Goal: Task Accomplishment & Management: Manage account settings

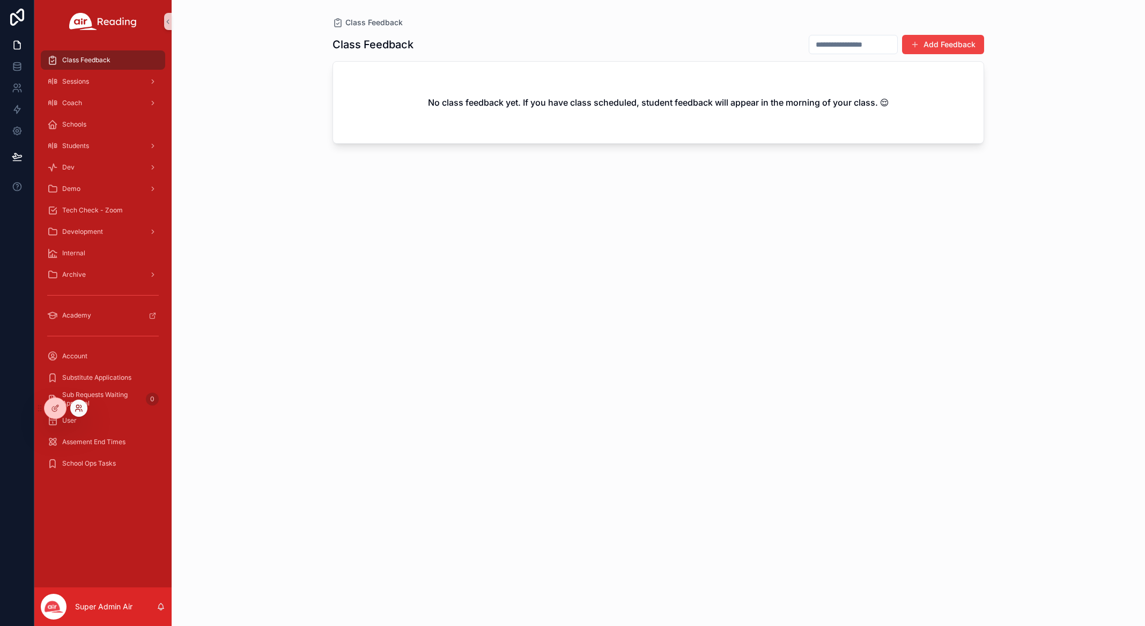
click at [81, 410] on icon at bounding box center [81, 410] width 1 height 2
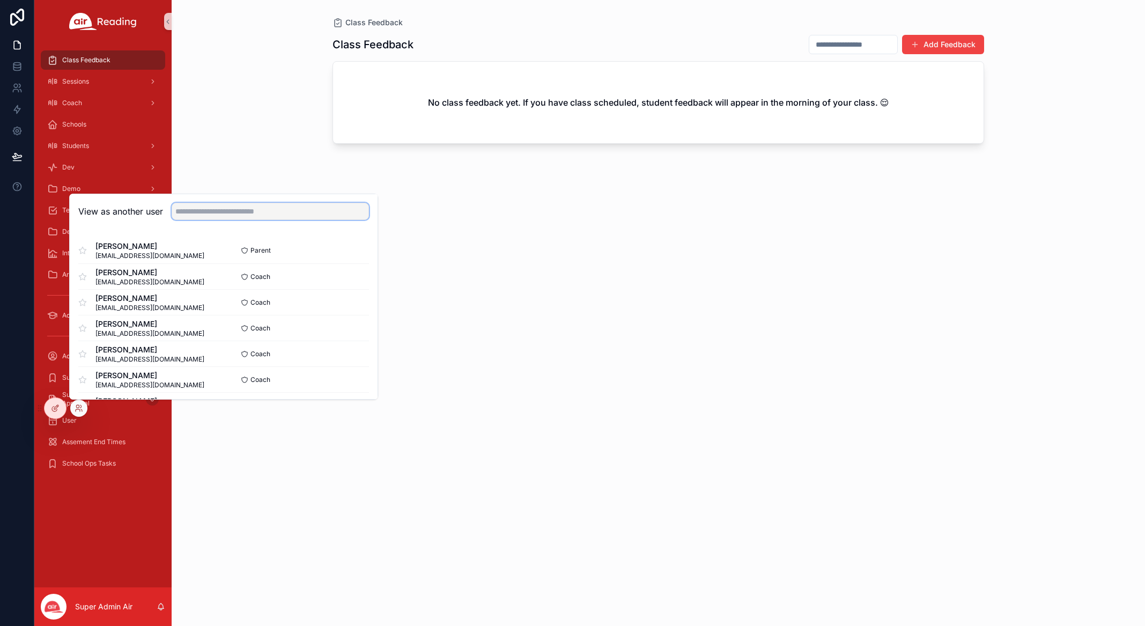
click at [243, 204] on input "text" at bounding box center [270, 211] width 197 height 17
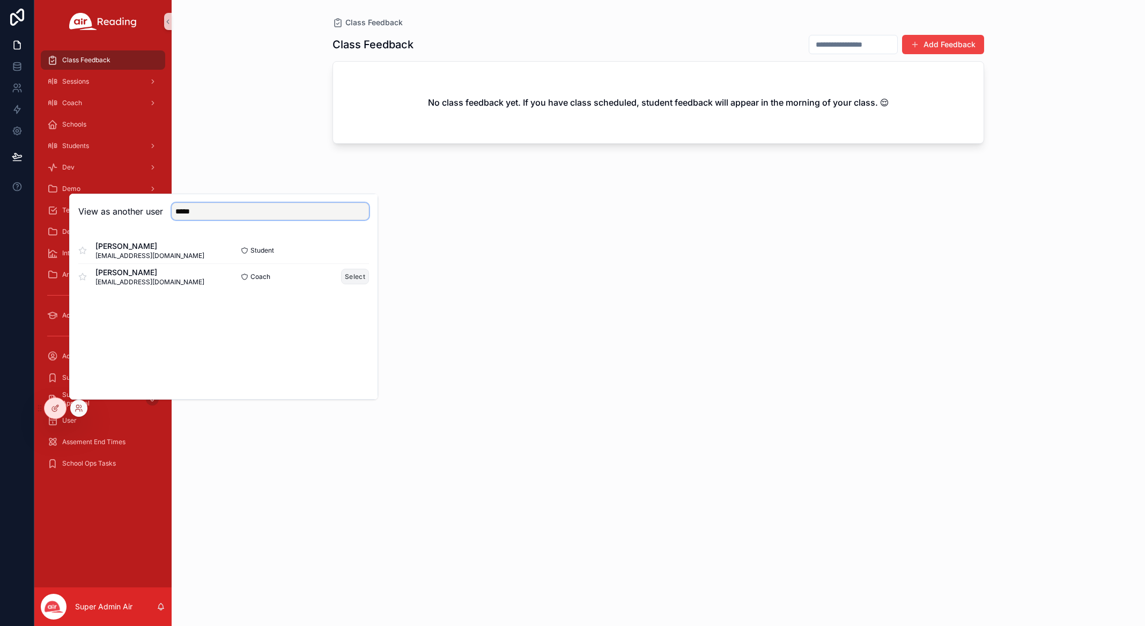
type input "*****"
click at [347, 275] on button "Select" at bounding box center [355, 277] width 28 height 16
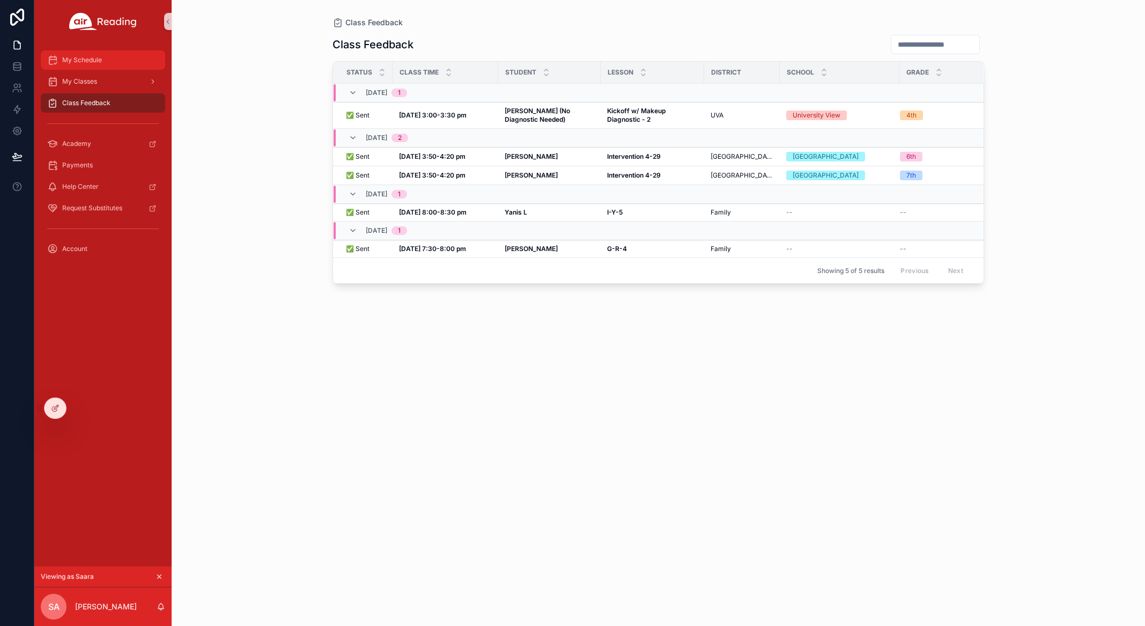
click at [110, 64] on div "My Schedule" at bounding box center [103, 59] width 112 height 17
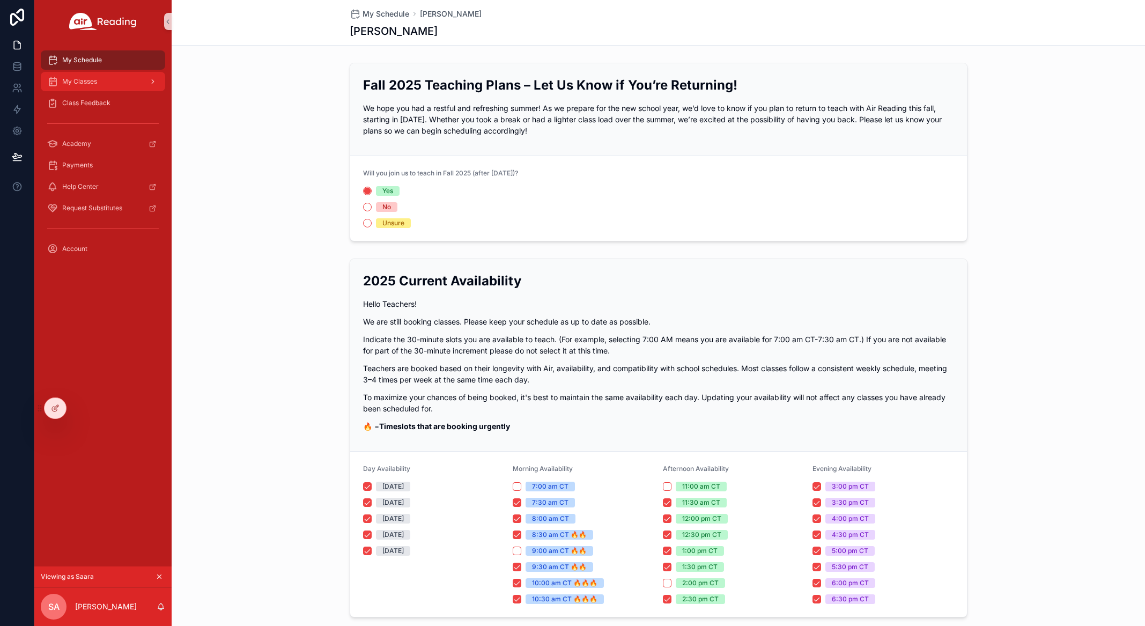
click at [83, 78] on span "My Classes" at bounding box center [79, 81] width 35 height 9
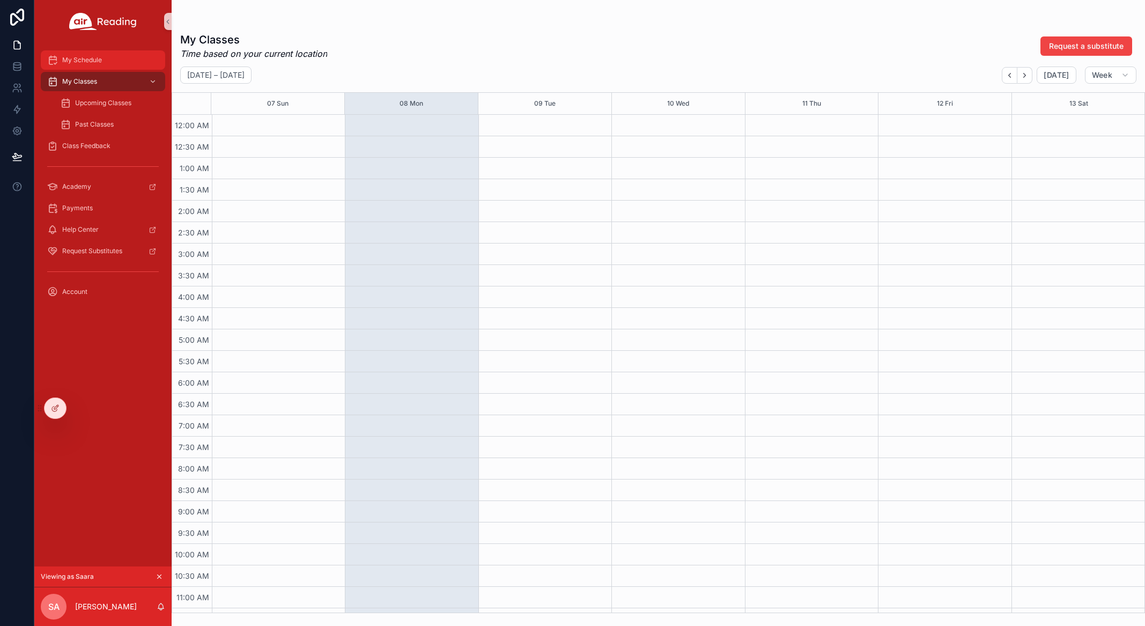
click at [90, 63] on span "My Schedule" at bounding box center [82, 60] width 40 height 9
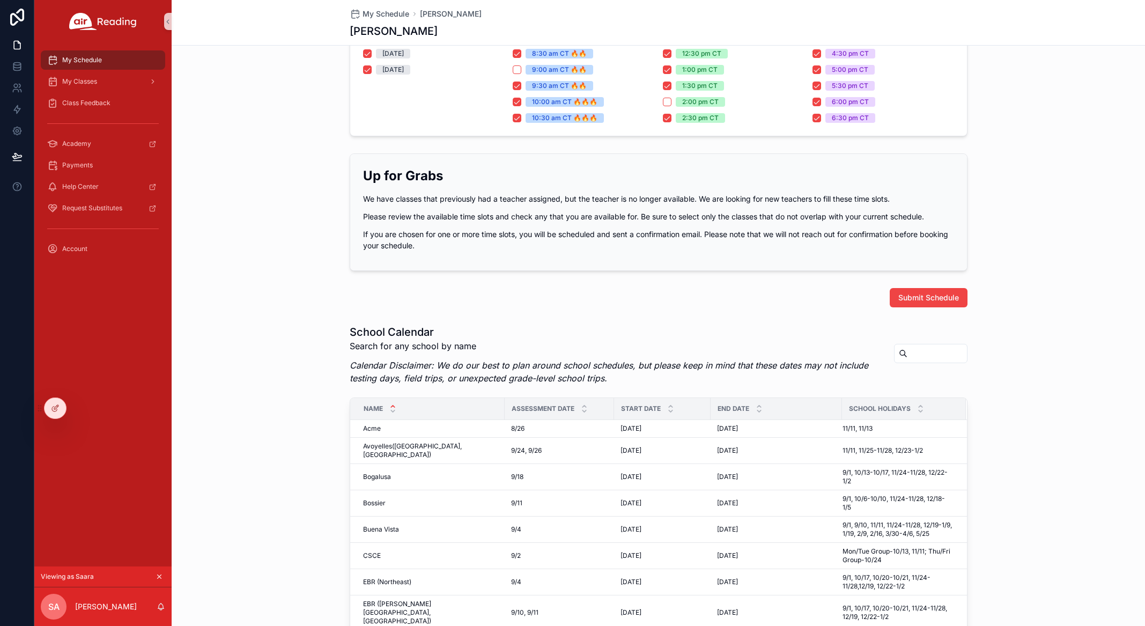
scroll to position [480, 0]
click at [99, 79] on div "My Classes" at bounding box center [103, 81] width 112 height 17
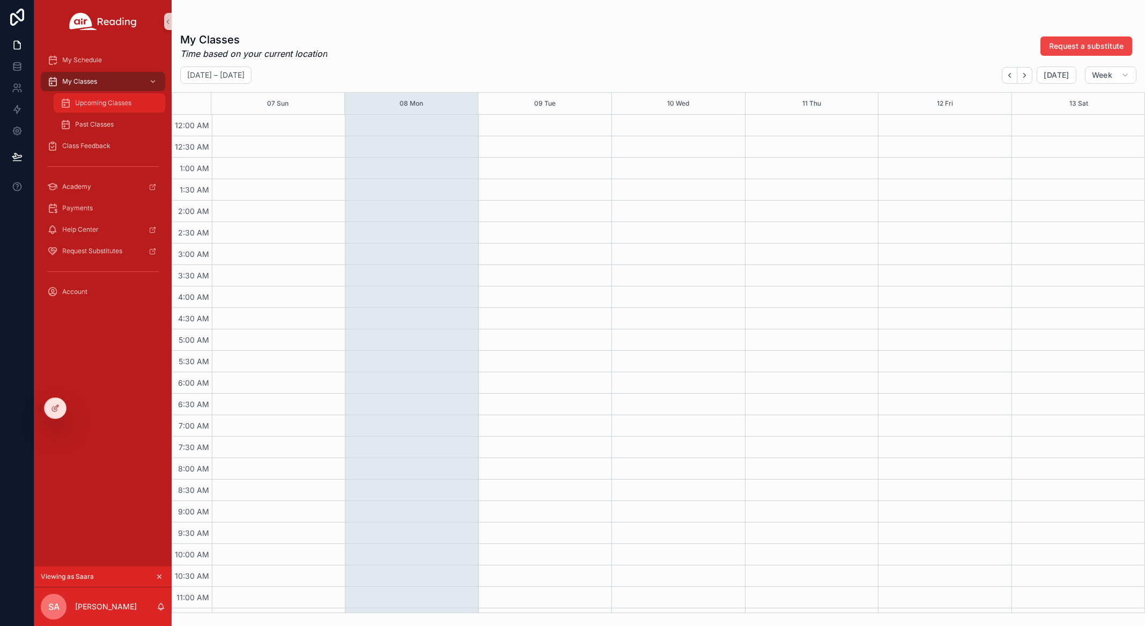
click at [108, 106] on span "Upcoming Classes" at bounding box center [103, 103] width 56 height 9
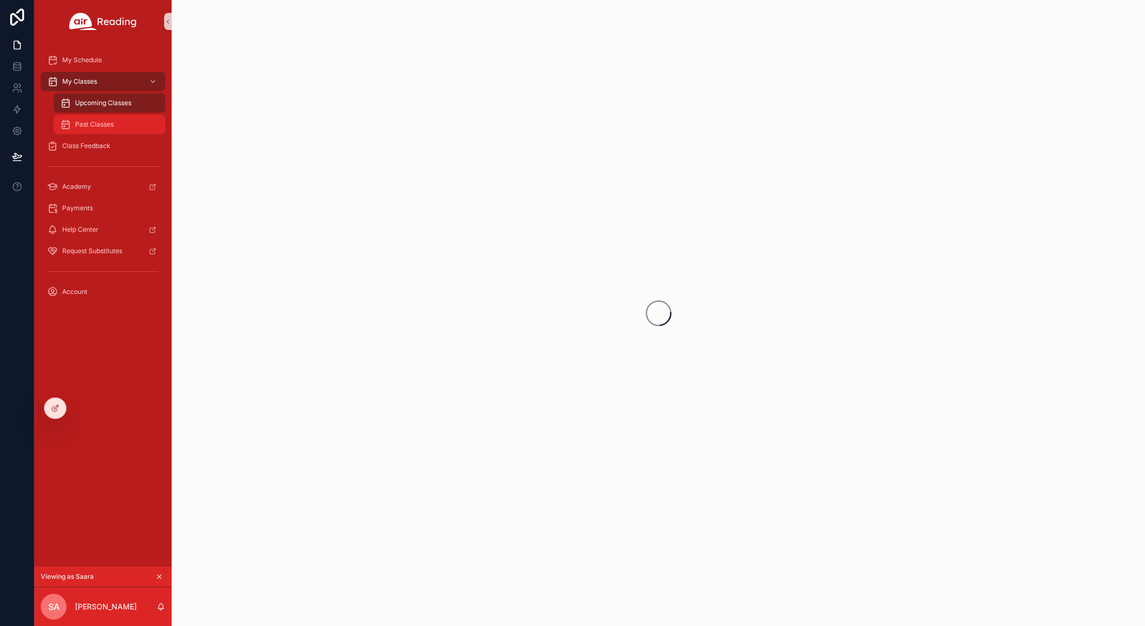
click at [110, 123] on span "Past Classes" at bounding box center [94, 124] width 39 height 9
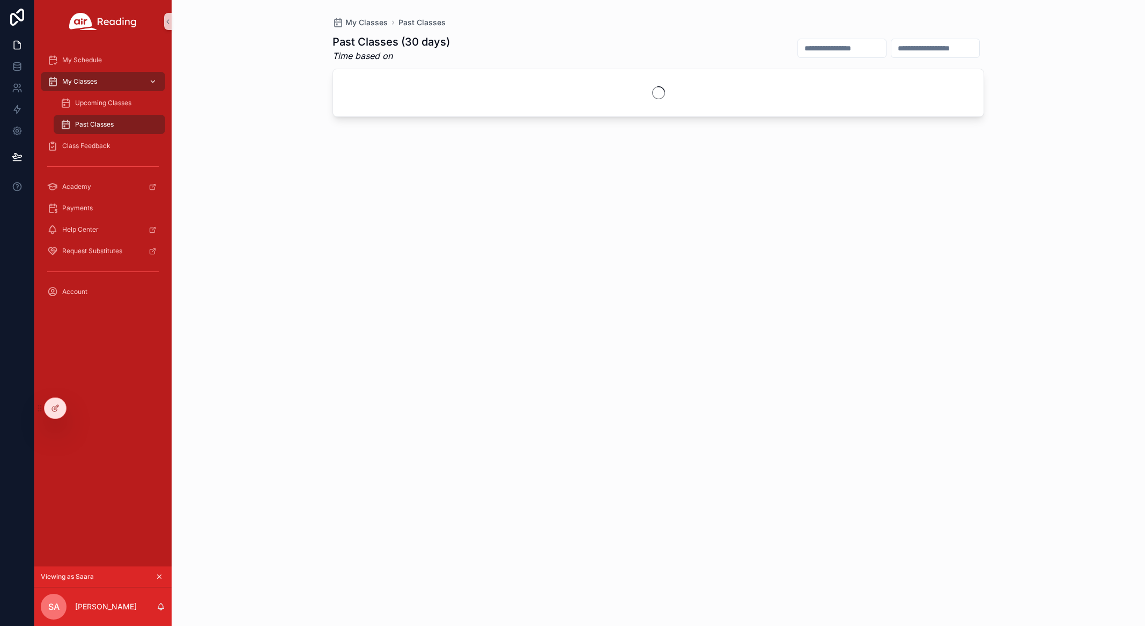
click at [120, 84] on div "My Classes" at bounding box center [103, 81] width 112 height 17
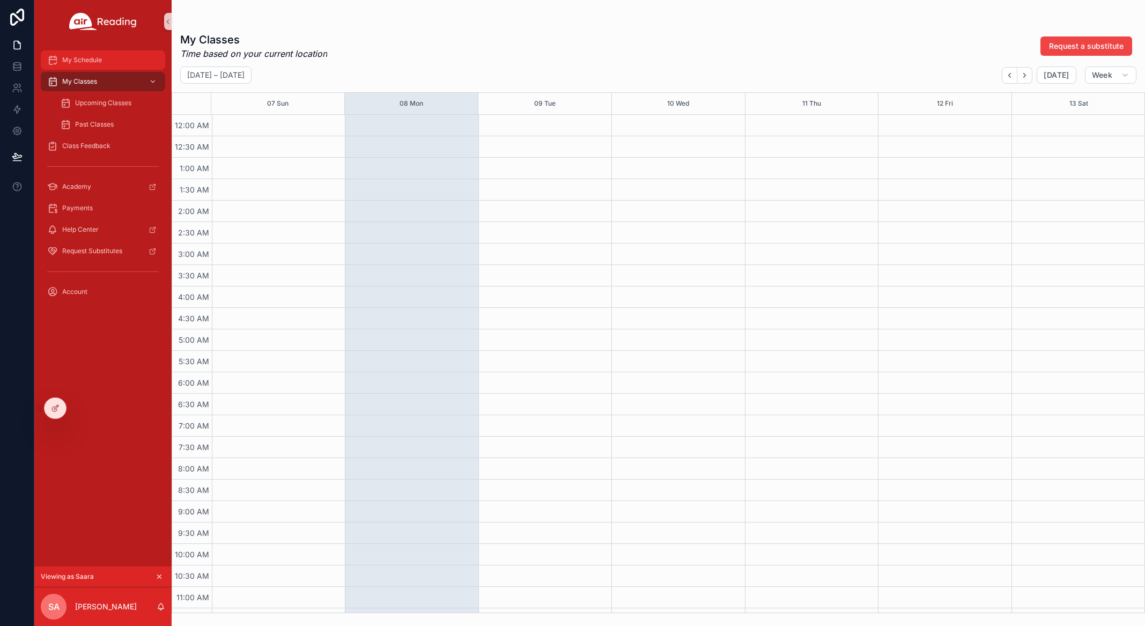
click at [109, 63] on div "My Schedule" at bounding box center [103, 59] width 112 height 17
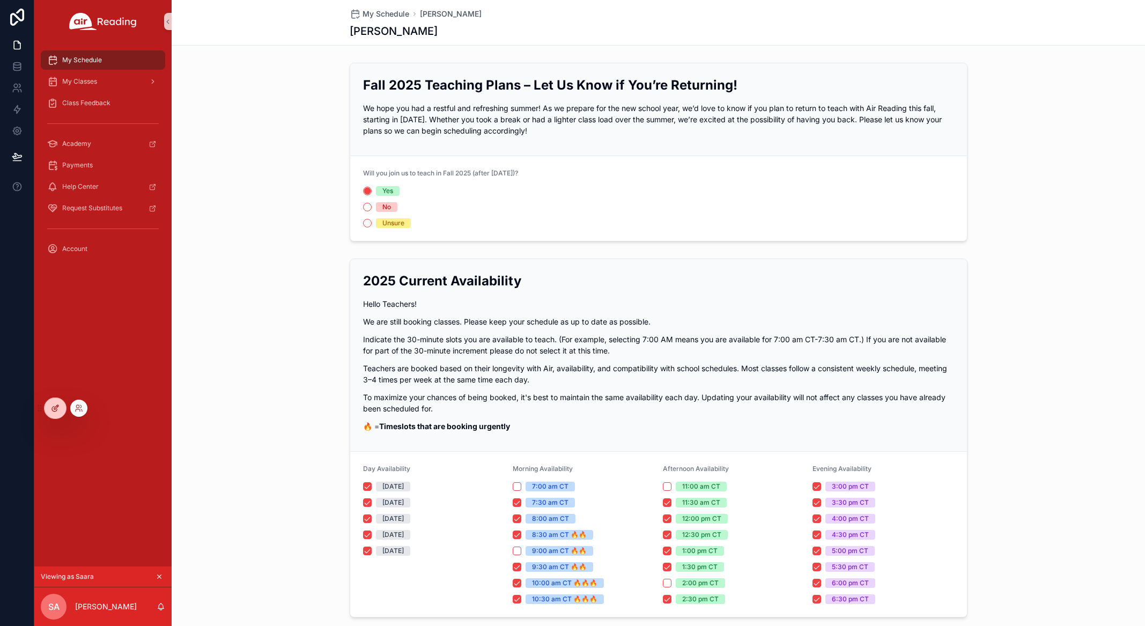
click at [50, 408] on div at bounding box center [55, 408] width 21 height 20
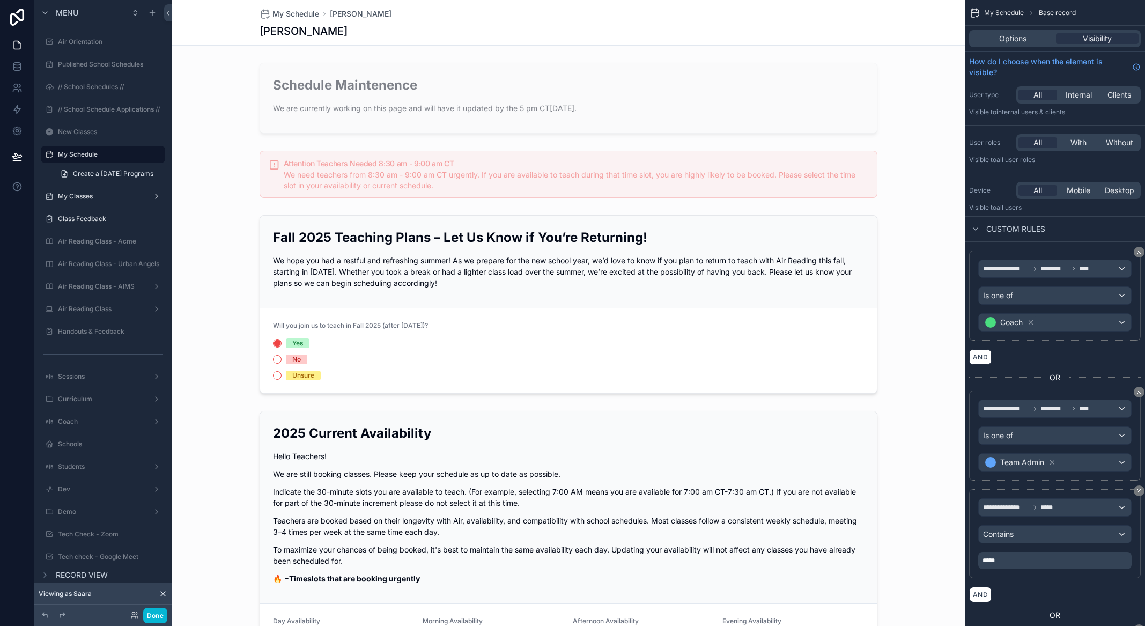
click at [518, 248] on div "scrollable content" at bounding box center [568, 304] width 793 height 187
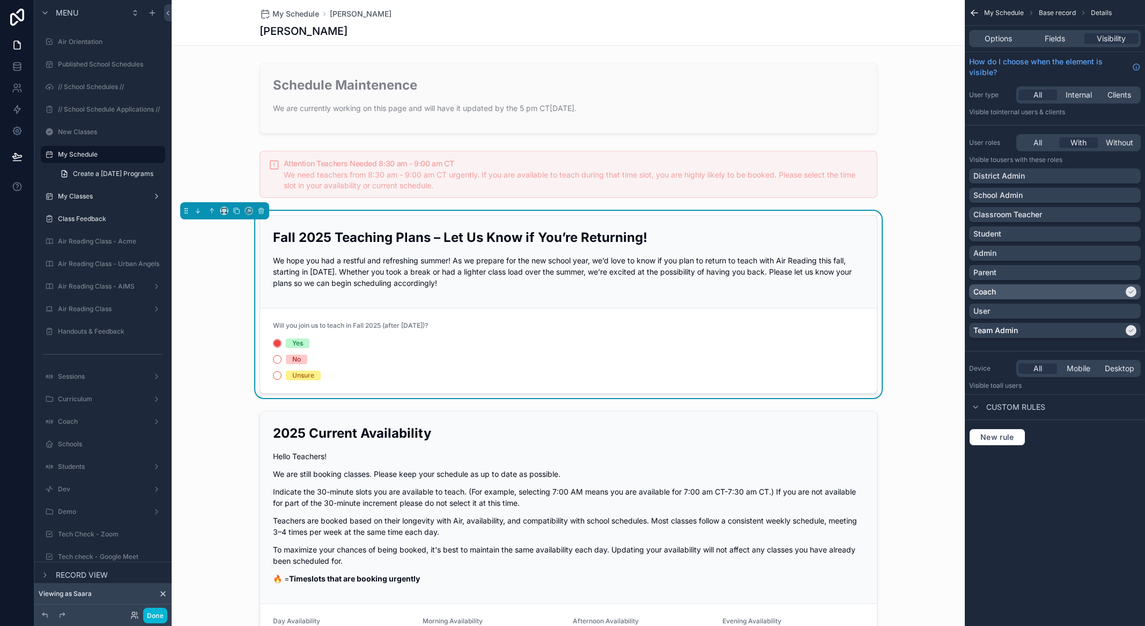
click at [1077, 291] on div "Coach" at bounding box center [1048, 291] width 150 height 11
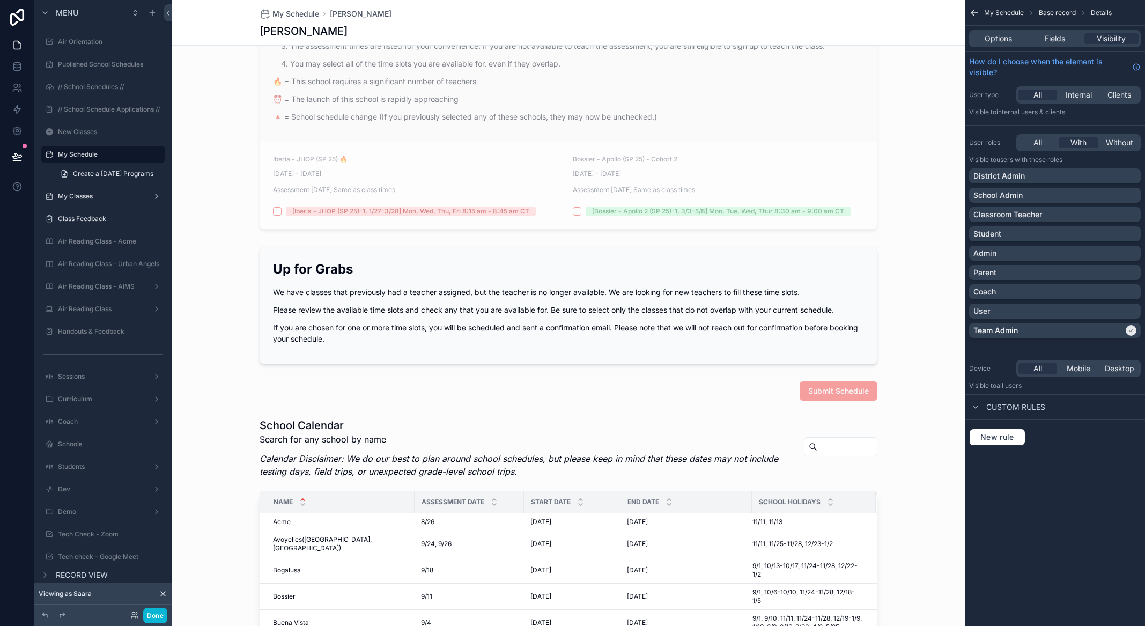
scroll to position [876, 0]
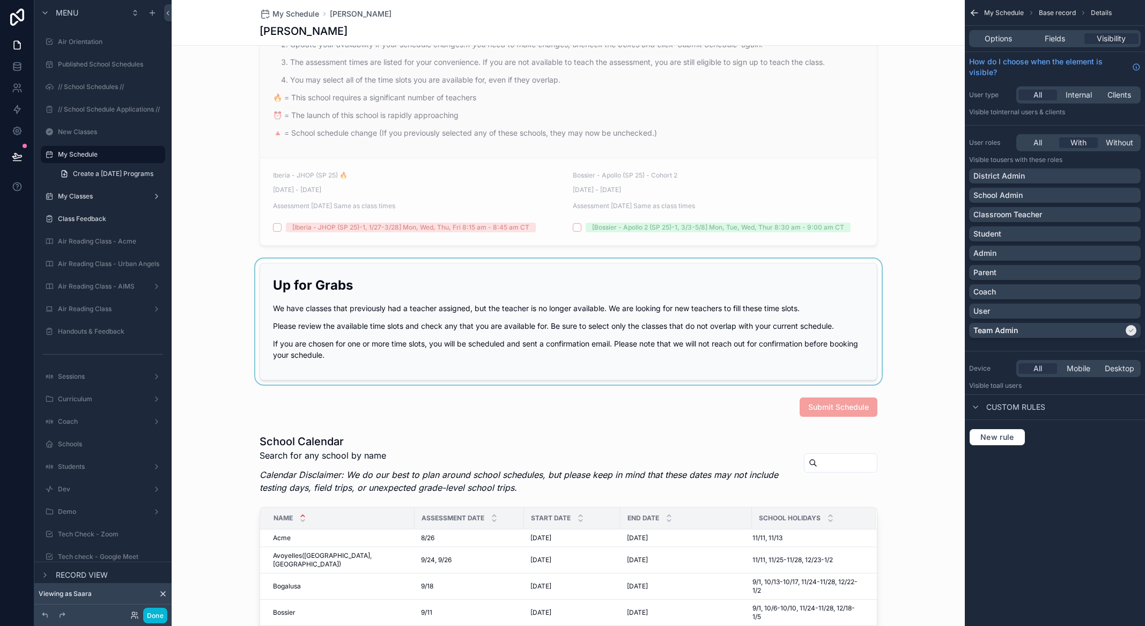
click at [431, 302] on div "scrollable content" at bounding box center [568, 321] width 793 height 126
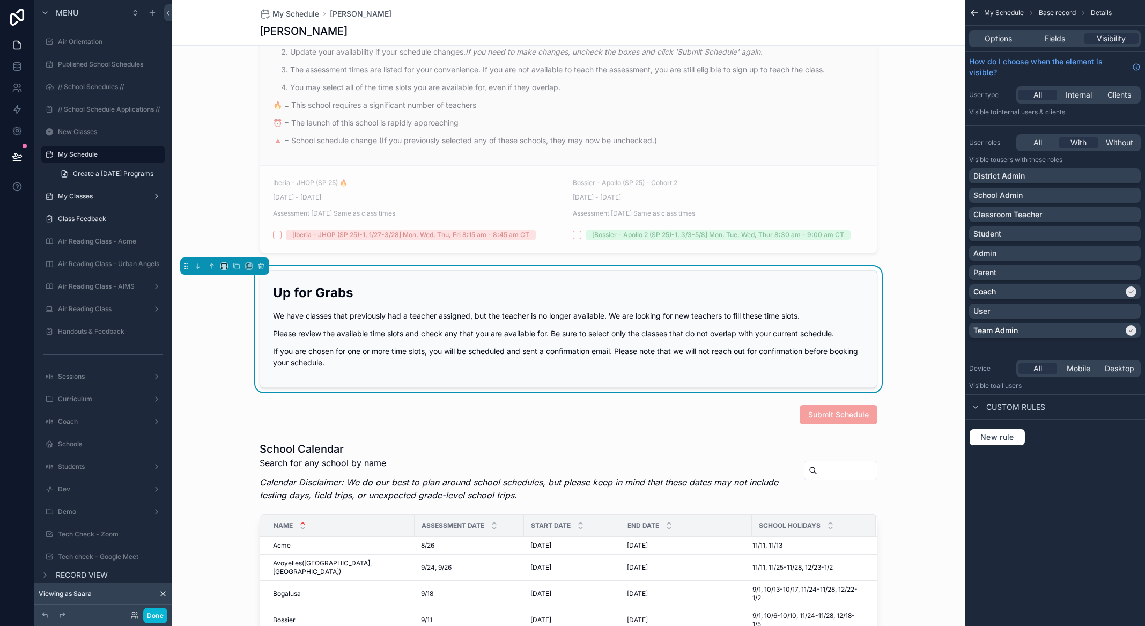
scroll to position [875, 0]
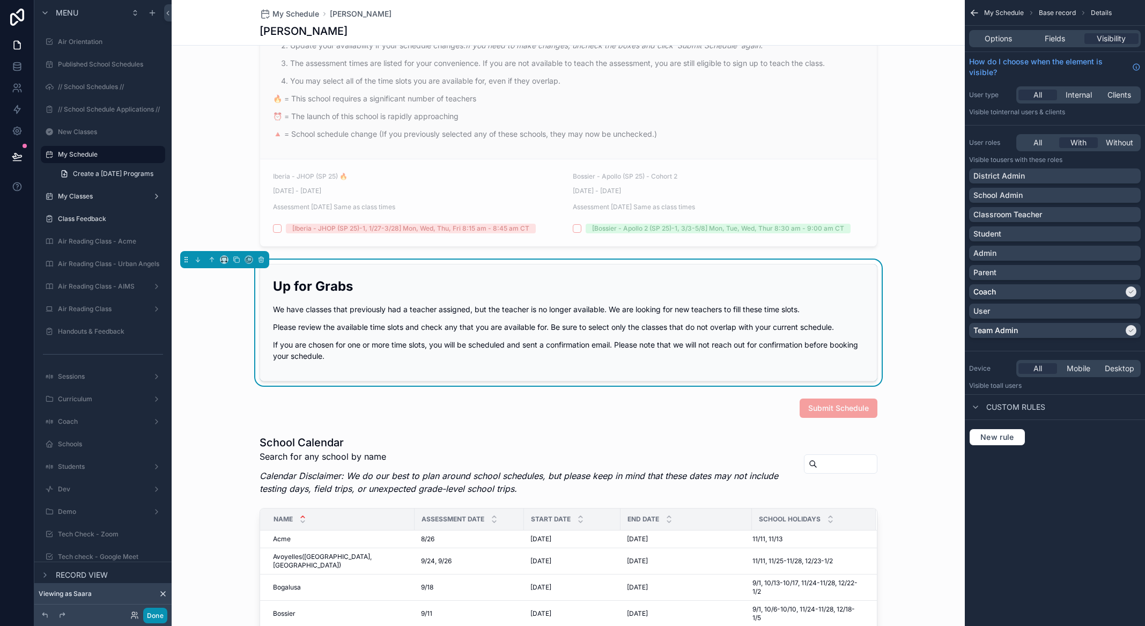
click at [151, 611] on button "Done" at bounding box center [155, 615] width 24 height 16
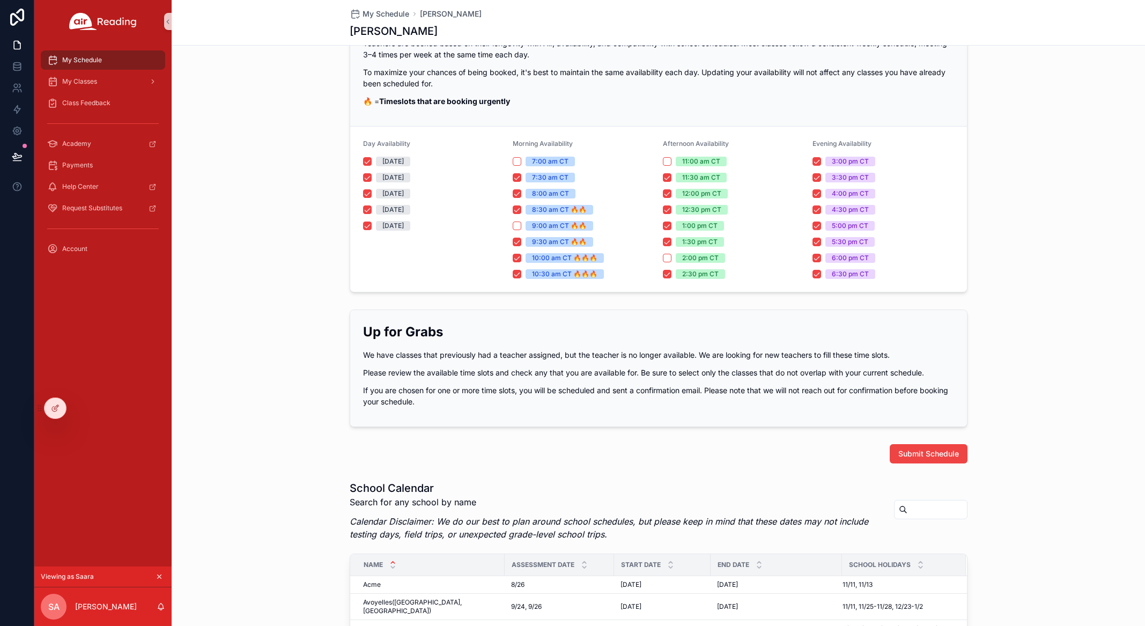
scroll to position [0, 0]
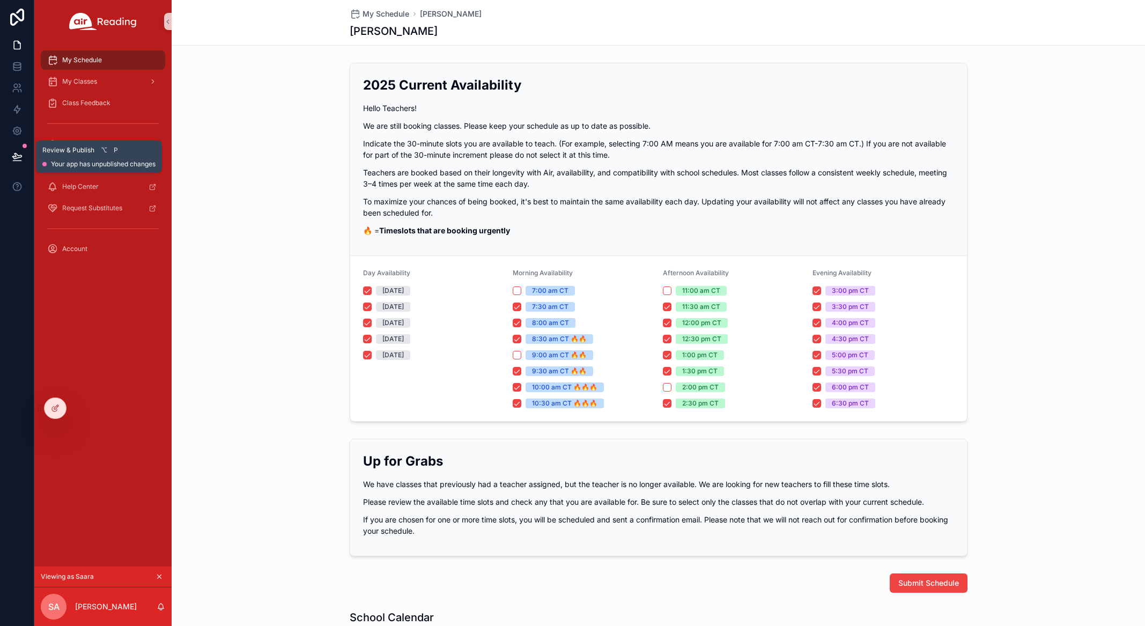
click at [14, 156] on icon at bounding box center [17, 156] width 11 height 11
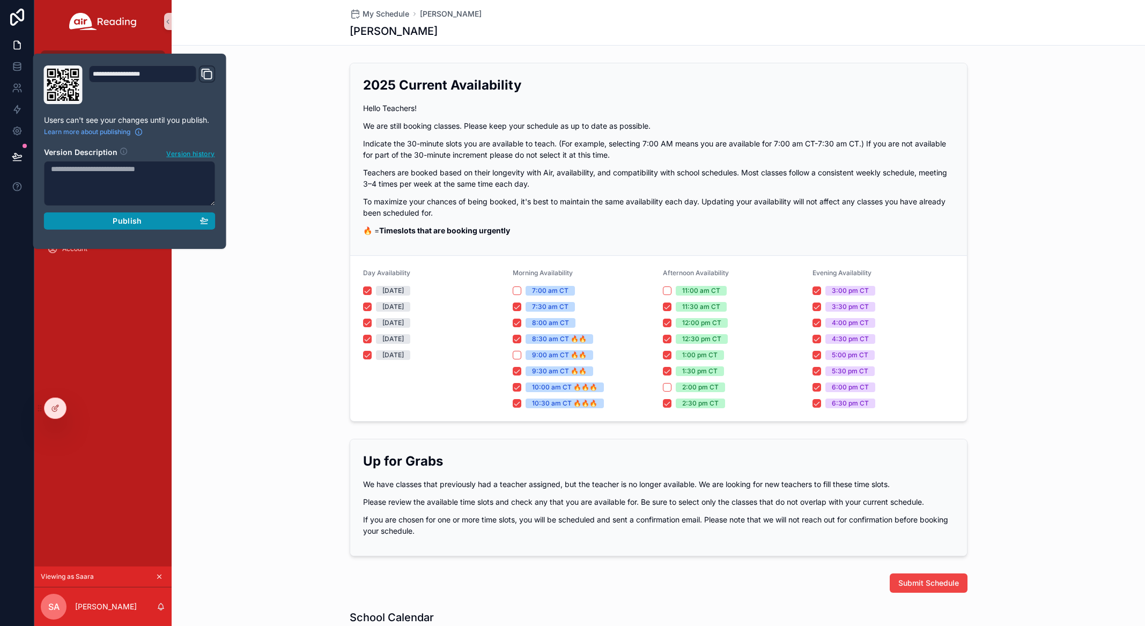
click at [109, 218] on div "Publish" at bounding box center [130, 221] width 158 height 10
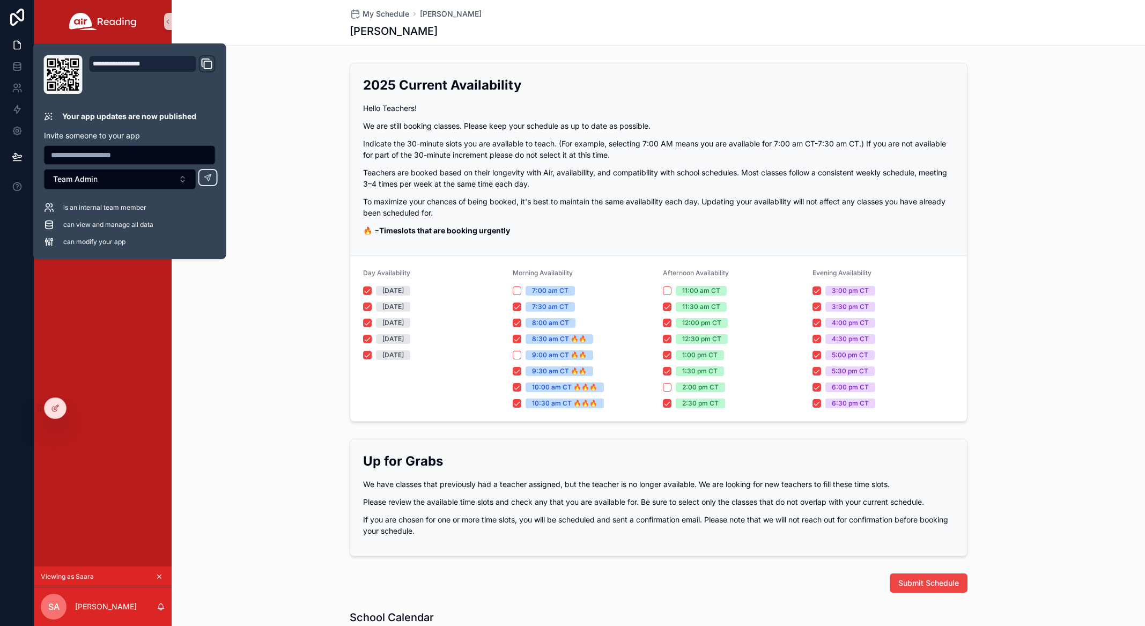
click at [191, 327] on div "2025 Current Availability Hello Teachers! We are still booking classes. Please …" at bounding box center [658, 241] width 973 height 367
